Goal: Transaction & Acquisition: Book appointment/travel/reservation

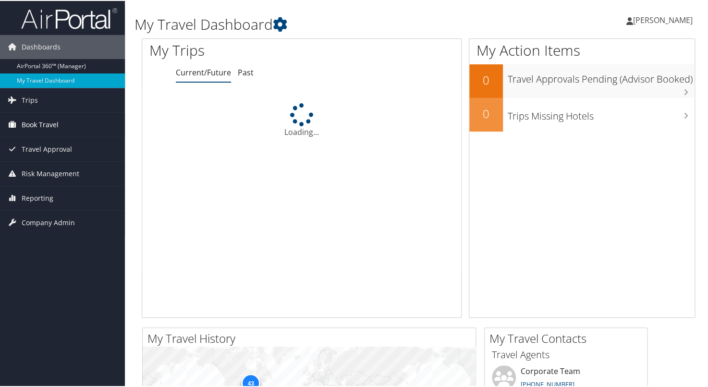
click at [33, 128] on span "Book Travel" at bounding box center [40, 124] width 37 height 24
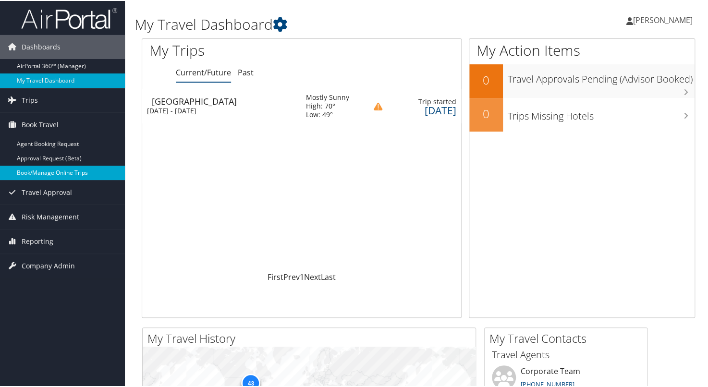
click at [41, 178] on link "Book/Manage Online Trips" at bounding box center [62, 172] width 125 height 14
